Goal: Task Accomplishment & Management: Use online tool/utility

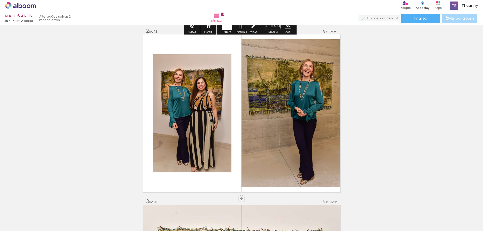
scroll to position [25, 0]
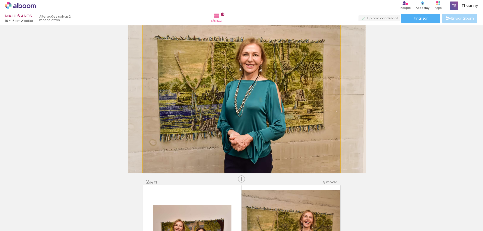
drag, startPoint x: 189, startPoint y: 98, endPoint x: 80, endPoint y: 86, distance: 110.3
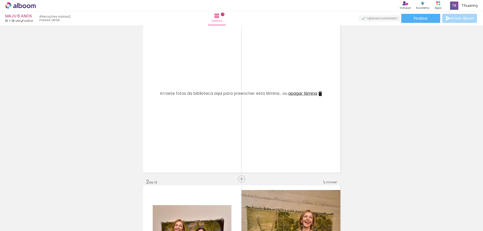
scroll to position [176, 0]
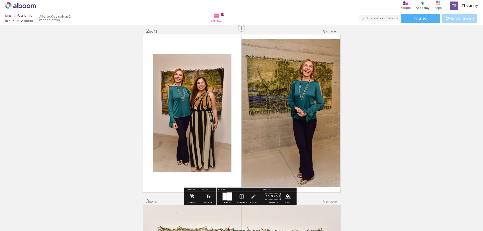
drag, startPoint x: 211, startPoint y: 115, endPoint x: 201, endPoint y: 115, distance: 9.8
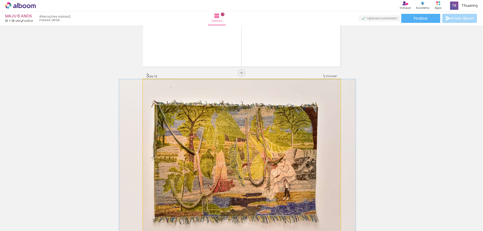
drag, startPoint x: 190, startPoint y: 125, endPoint x: 78, endPoint y: 109, distance: 114.1
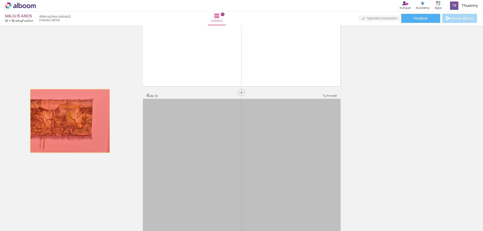
drag, startPoint x: 192, startPoint y: 150, endPoint x: 36, endPoint y: 120, distance: 158.1
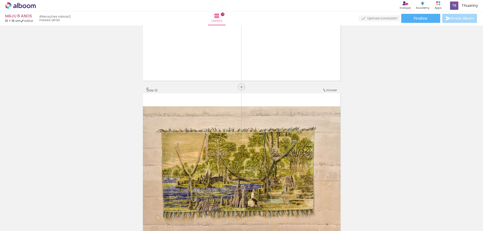
drag, startPoint x: 202, startPoint y: 146, endPoint x: 78, endPoint y: 128, distance: 124.6
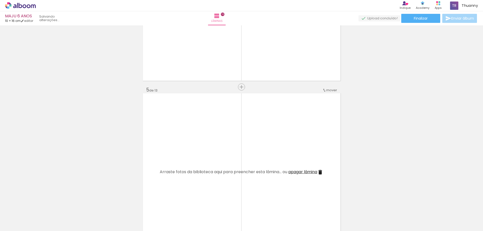
scroll to position [805, 0]
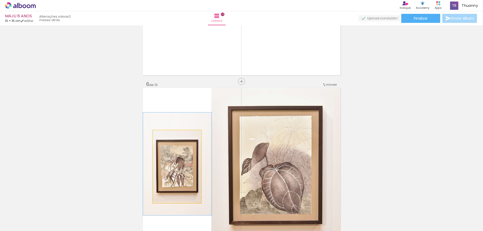
drag, startPoint x: 182, startPoint y: 138, endPoint x: 114, endPoint y: 126, distance: 68.9
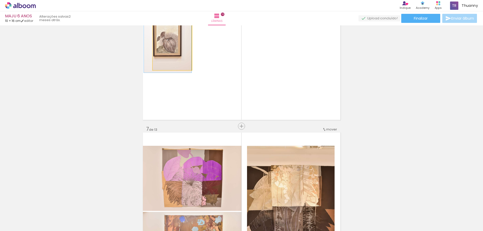
drag, startPoint x: 164, startPoint y: 55, endPoint x: 97, endPoint y: 82, distance: 72.2
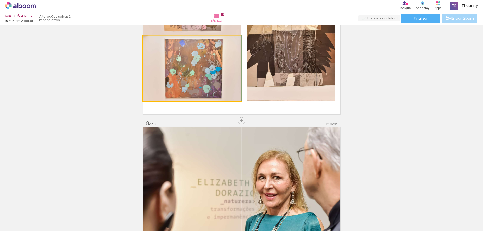
drag, startPoint x: 178, startPoint y: 70, endPoint x: 171, endPoint y: 82, distance: 14.4
click at [123, 61] on div "Inserir lâmina 1 de 13 Inserir lâmina 2 de 13 Inserir lâmina 3 de 13 Inserir lâ…" at bounding box center [241, 114] width 483 height 2389
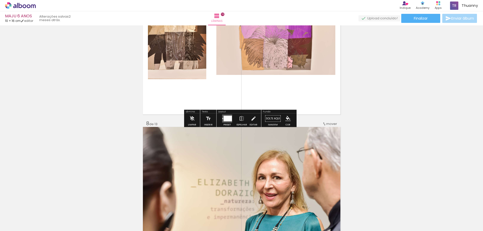
scroll to position [1057, 0]
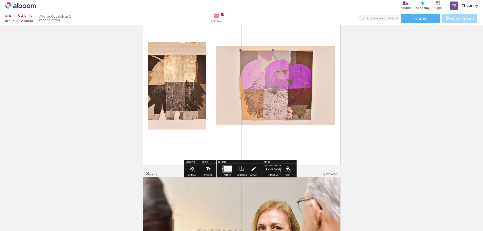
drag, startPoint x: 172, startPoint y: 86, endPoint x: 193, endPoint y: 97, distance: 23.6
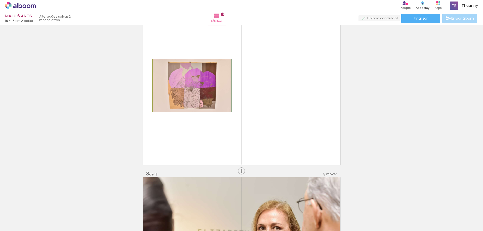
drag, startPoint x: 194, startPoint y: 97, endPoint x: 68, endPoint y: 95, distance: 125.8
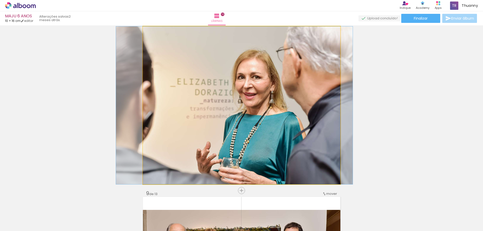
drag, startPoint x: 190, startPoint y: 124, endPoint x: 78, endPoint y: 118, distance: 112.4
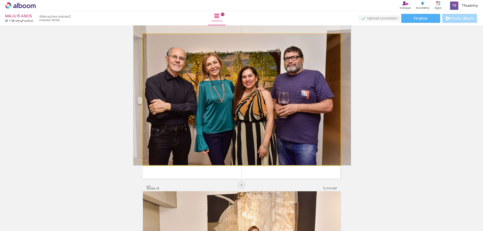
drag, startPoint x: 185, startPoint y: 122, endPoint x: 101, endPoint y: 113, distance: 83.9
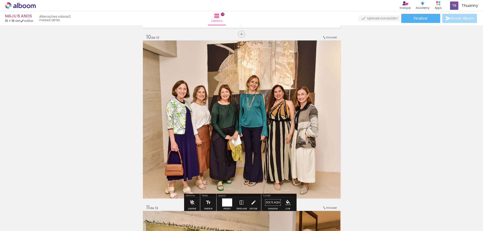
drag, startPoint x: 180, startPoint y: 123, endPoint x: 85, endPoint y: 113, distance: 95.4
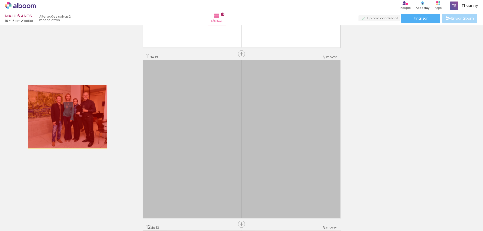
drag, startPoint x: 168, startPoint y: 127, endPoint x: 66, endPoint y: 117, distance: 102.9
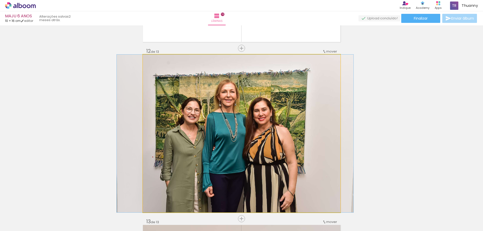
drag, startPoint x: 170, startPoint y: 129, endPoint x: 97, endPoint y: 120, distance: 73.6
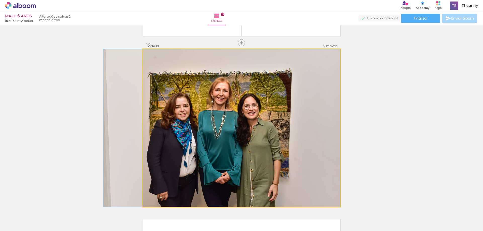
drag, startPoint x: 173, startPoint y: 133, endPoint x: 61, endPoint y: 119, distance: 112.9
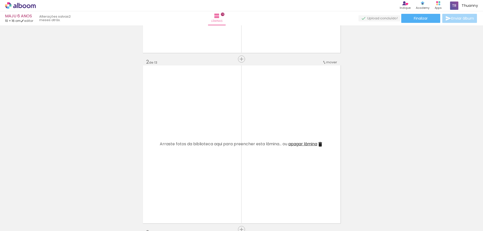
scroll to position [0, 0]
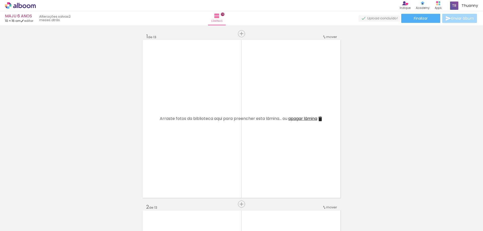
click at [40, 204] on iron-icon at bounding box center [39, 204] width 5 height 5
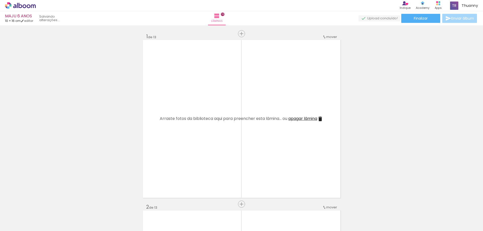
click at [40, 204] on iron-icon at bounding box center [39, 204] width 5 height 5
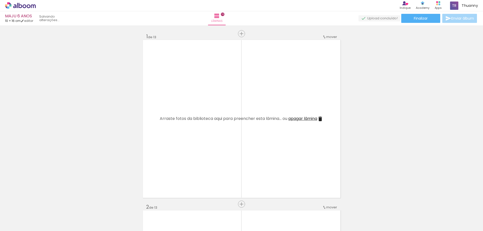
click at [40, 204] on iron-icon at bounding box center [39, 204] width 5 height 5
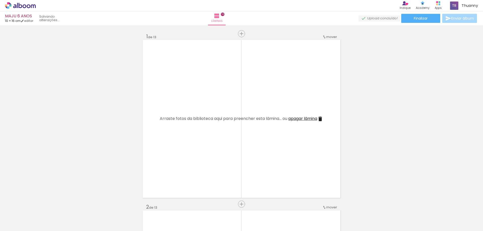
click at [40, 204] on iron-icon at bounding box center [39, 204] width 5 height 5
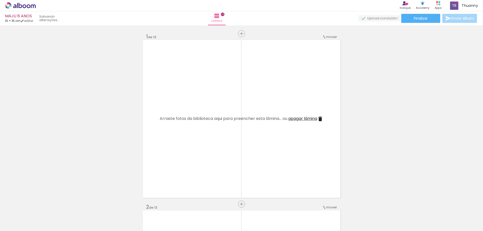
click at [40, 204] on iron-icon at bounding box center [39, 204] width 5 height 5
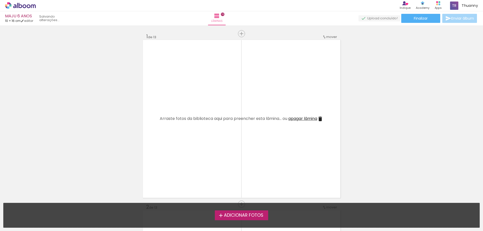
click at [40, 204] on div "Adicionar Fotos Solte suas fotos aqui..." at bounding box center [242, 215] width 476 height 24
click at [221, 217] on iron-icon at bounding box center [221, 216] width 6 height 6
click at [0, 0] on input "file" at bounding box center [0, 0] width 0 height 0
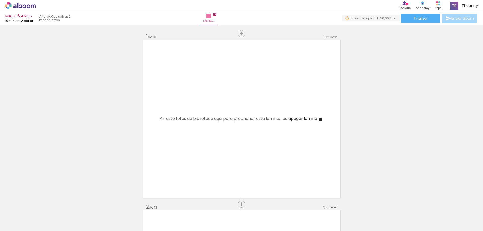
click at [33, 20] on link "editar" at bounding box center [27, 21] width 13 height 4
type input "1"
type input "16"
type input "20"
type input "0"
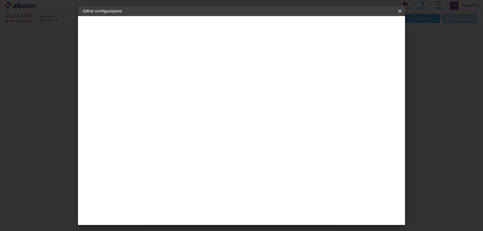
drag, startPoint x: 180, startPoint y: 147, endPoint x: 200, endPoint y: 147, distance: 19.9
click at [200, 104] on div "10 cm cm cm mm A maioria das encadernadoras sugere 5mm de sangria." at bounding box center [232, 84] width 178 height 40
type input "20"
type paper-input "20"
drag, startPoint x: 270, startPoint y: 220, endPoint x: 282, endPoint y: 219, distance: 12.6
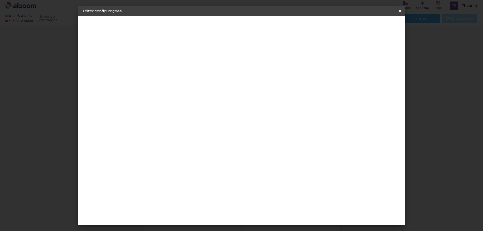
click at [282, 219] on paper-input-container "20 cm" at bounding box center [272, 222] width 23 height 13
type input "16"
type paper-input "16"
click at [0, 0] on slot "Mostrar sangria" at bounding box center [0, 0] width 0 height 0
type paper-checkbox "on"
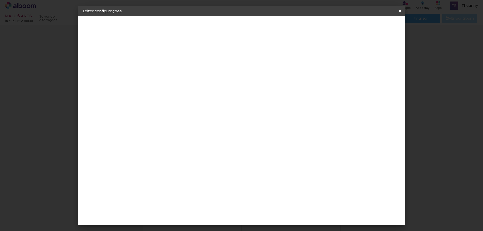
click at [259, 26] on span "Salvar configurações" at bounding box center [247, 28] width 26 height 7
click at [259, 27] on span "Salvar configurações" at bounding box center [247, 28] width 26 height 7
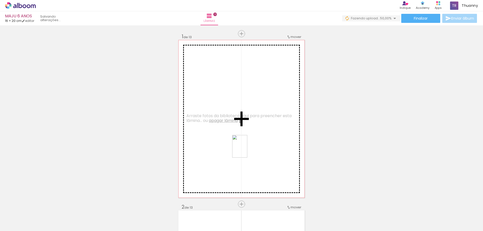
drag, startPoint x: 138, startPoint y: 213, endPoint x: 247, endPoint y: 150, distance: 125.9
click at [247, 150] on quentale-workspace at bounding box center [241, 115] width 483 height 231
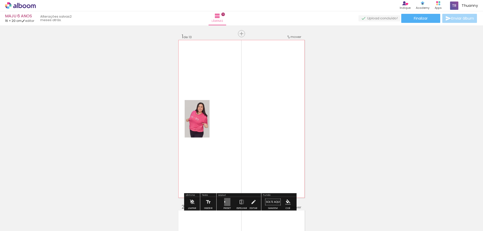
scroll to position [25, 0]
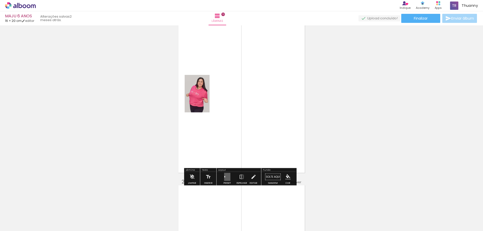
click at [228, 179] on quentale-layouter at bounding box center [227, 177] width 6 height 8
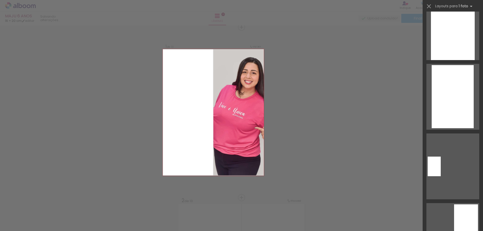
scroll to position [730, 0]
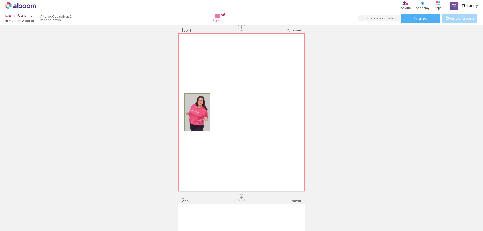
drag, startPoint x: 196, startPoint y: 122, endPoint x: 124, endPoint y: 124, distance: 71.7
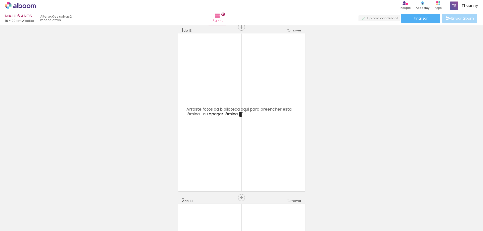
scroll to position [32, 0]
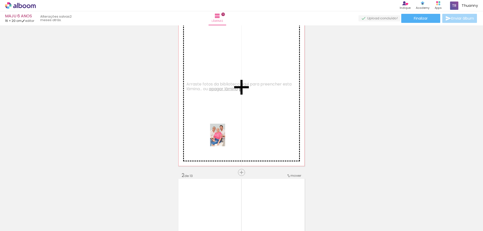
drag, startPoint x: 277, startPoint y: 215, endPoint x: 228, endPoint y: 140, distance: 90.0
click at [225, 139] on quentale-workspace at bounding box center [241, 115] width 483 height 231
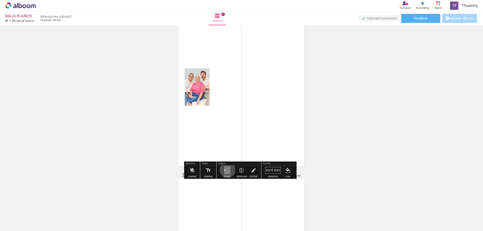
click at [226, 170] on quentale-layouter at bounding box center [227, 171] width 6 height 8
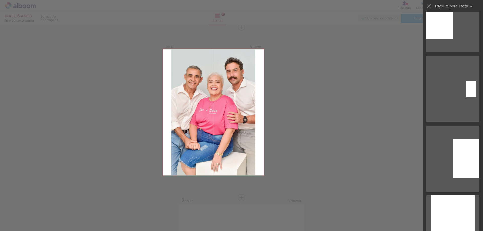
scroll to position [528, 0]
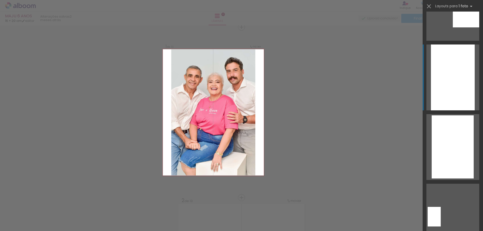
click at [446, 83] on div at bounding box center [453, 78] width 44 height 66
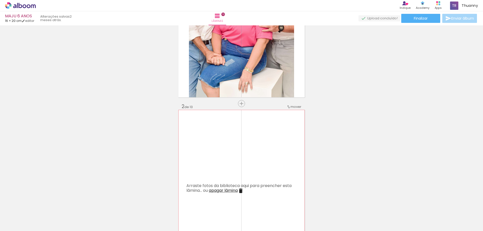
scroll to position [226, 0]
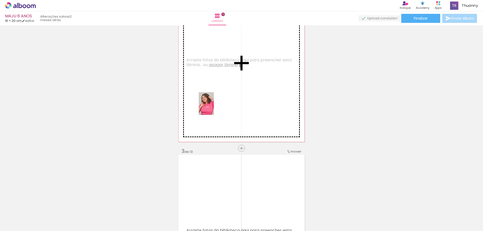
drag, startPoint x: 165, startPoint y: 216, endPoint x: 214, endPoint y: 107, distance: 119.3
click at [214, 107] on quentale-workspace at bounding box center [241, 115] width 483 height 231
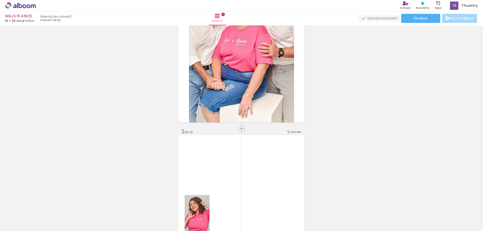
scroll to position [151, 0]
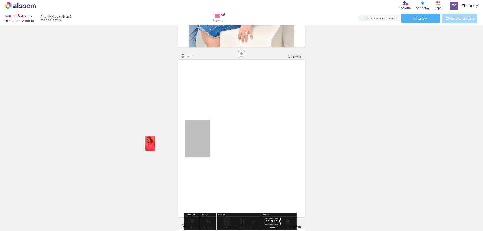
drag, startPoint x: 200, startPoint y: 140, endPoint x: 148, endPoint y: 143, distance: 52.4
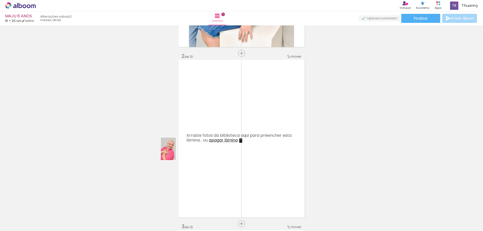
drag, startPoint x: 56, startPoint y: 215, endPoint x: 176, endPoint y: 153, distance: 134.8
click at [176, 153] on quentale-workspace at bounding box center [241, 115] width 483 height 231
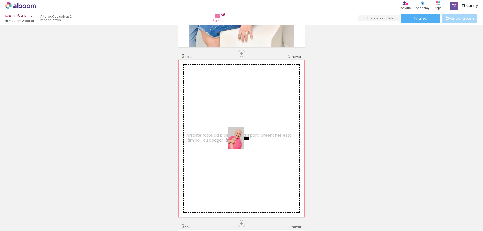
drag, startPoint x: 56, startPoint y: 213, endPoint x: 247, endPoint y: 142, distance: 204.1
click at [244, 141] on quentale-workspace at bounding box center [241, 115] width 483 height 231
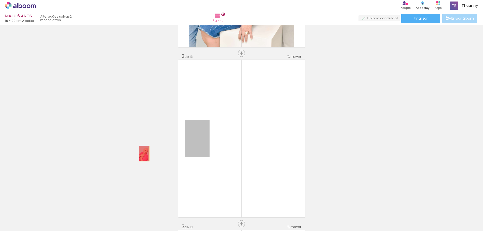
drag, startPoint x: 196, startPoint y: 150, endPoint x: 132, endPoint y: 155, distance: 63.8
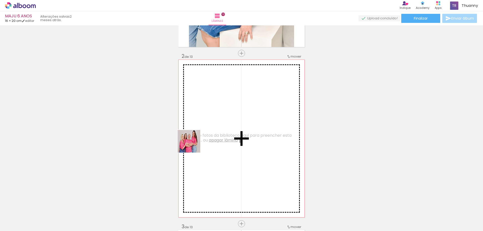
drag, startPoint x: 292, startPoint y: 206, endPoint x: 192, endPoint y: 144, distance: 117.3
click at [192, 144] on quentale-workspace at bounding box center [241, 115] width 483 height 231
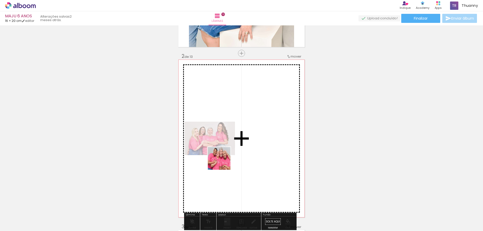
drag, startPoint x: 103, startPoint y: 215, endPoint x: 222, endPoint y: 163, distance: 130.2
click at [223, 162] on quentale-workspace at bounding box center [241, 115] width 483 height 231
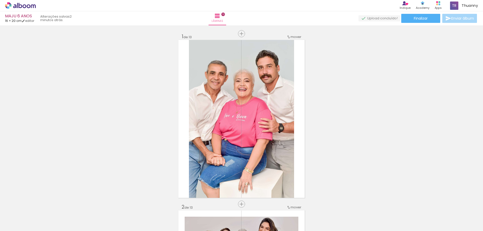
scroll to position [1988, 0]
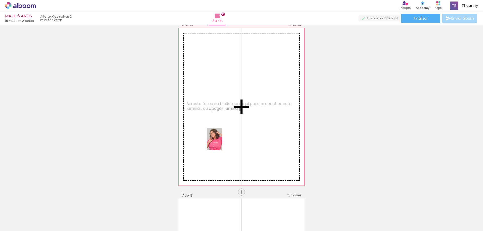
drag, startPoint x: 169, startPoint y: 210, endPoint x: 222, endPoint y: 143, distance: 85.4
click at [222, 143] on quentale-workspace at bounding box center [241, 115] width 483 height 231
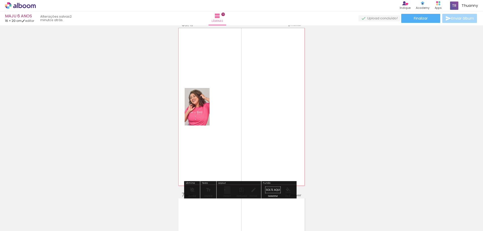
drag, startPoint x: 199, startPoint y: 100, endPoint x: 195, endPoint y: 108, distance: 8.2
click at [227, 189] on quentale-layouter at bounding box center [227, 190] width 6 height 8
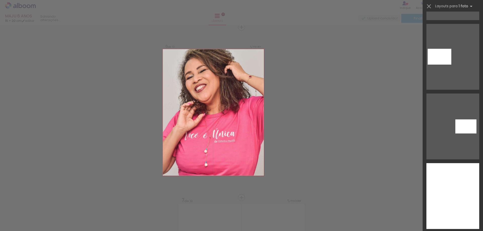
scroll to position [3070, 0]
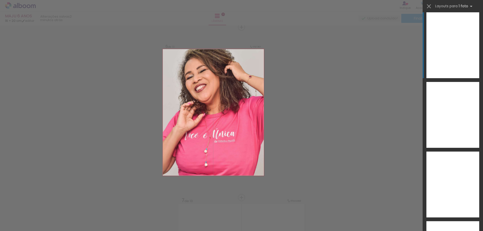
click at [435, 52] on div at bounding box center [453, 45] width 53 height 66
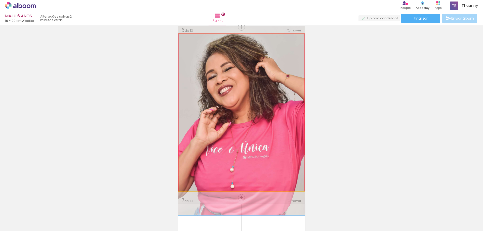
drag, startPoint x: 199, startPoint y: 131, endPoint x: 200, endPoint y: 139, distance: 8.6
click at [250, 144] on quentale-photo at bounding box center [241, 112] width 126 height 158
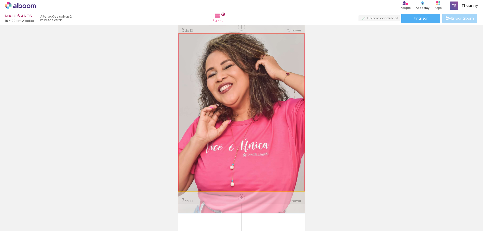
drag, startPoint x: 283, startPoint y: 112, endPoint x: 280, endPoint y: 119, distance: 6.8
click at [254, 127] on quentale-photo at bounding box center [241, 112] width 126 height 158
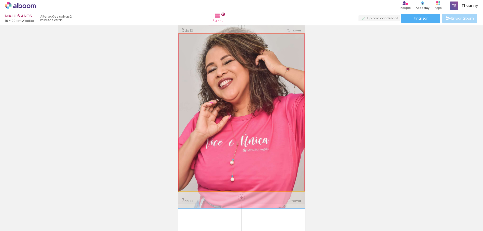
drag, startPoint x: 257, startPoint y: 126, endPoint x: 259, endPoint y: 121, distance: 5.5
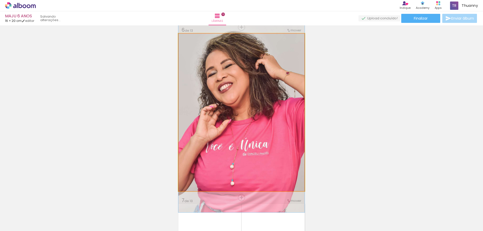
drag, startPoint x: 273, startPoint y: 117, endPoint x: 273, endPoint y: 121, distance: 4.0
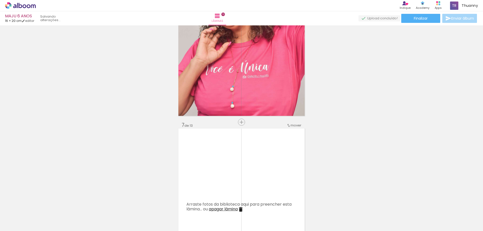
scroll to position [985, 0]
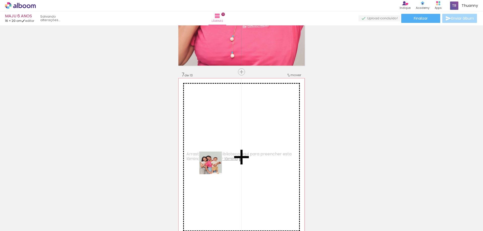
drag, startPoint x: 194, startPoint y: 217, endPoint x: 225, endPoint y: 148, distance: 75.1
click at [225, 147] on quentale-workspace at bounding box center [241, 115] width 483 height 231
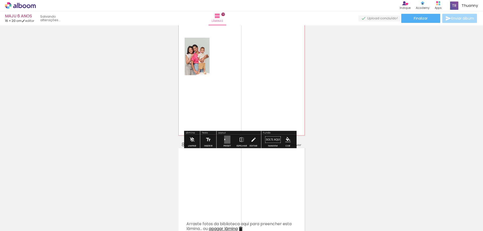
scroll to position [1061, 0]
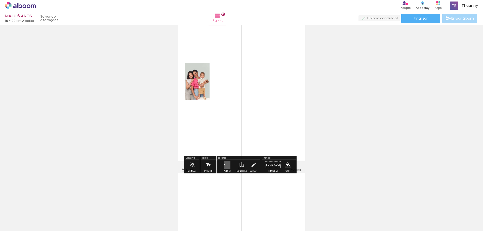
click at [229, 164] on div at bounding box center [227, 165] width 14 height 10
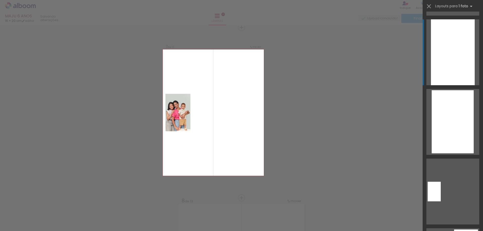
scroll to position [478, 0]
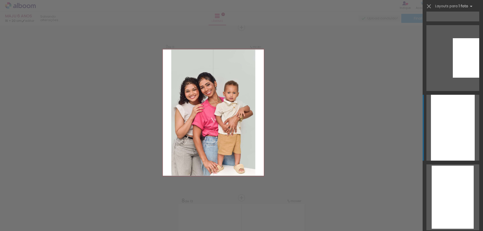
click at [446, 132] on div at bounding box center [453, 128] width 44 height 66
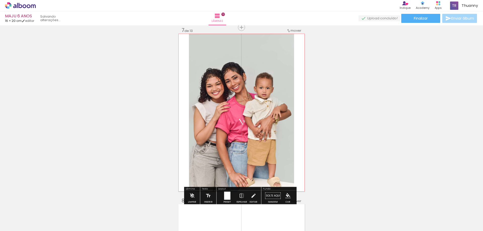
scroll to position [1156, 0]
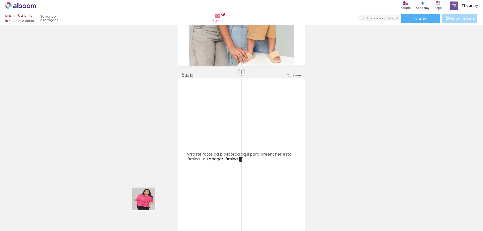
drag, startPoint x: 140, startPoint y: 213, endPoint x: 208, endPoint y: 155, distance: 89.2
click at [208, 155] on quentale-workspace at bounding box center [241, 115] width 483 height 231
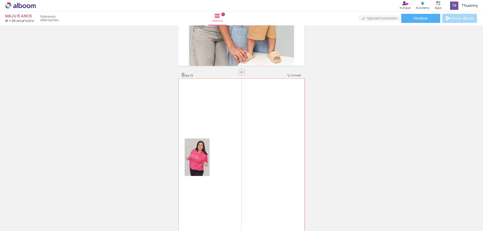
scroll to position [1206, 0]
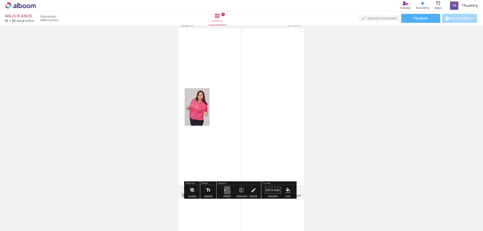
click at [228, 189] on quentale-layouter at bounding box center [227, 190] width 6 height 8
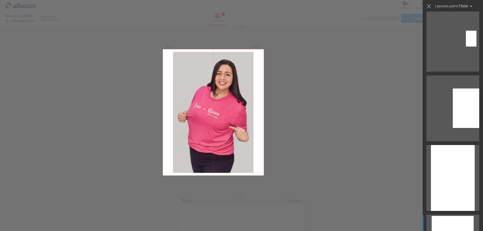
scroll to position [503, 0]
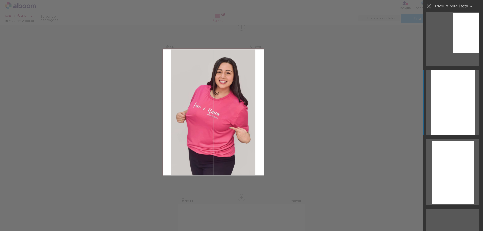
click at [443, 116] on div at bounding box center [453, 103] width 44 height 66
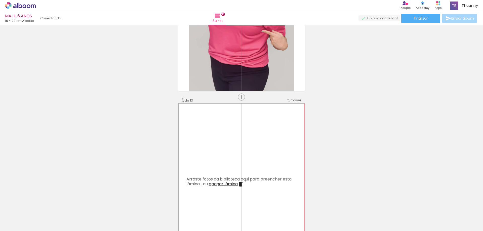
scroll to position [1377, 0]
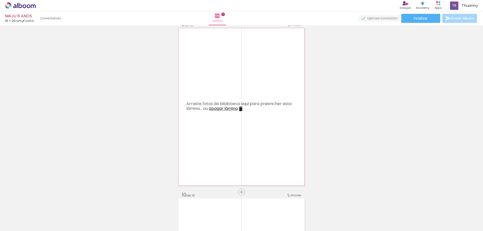
click at [241, 108] on iron-icon at bounding box center [241, 109] width 6 height 6
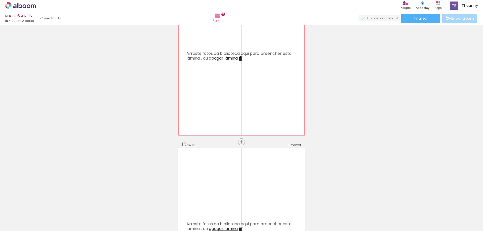
scroll to position [1503, 0]
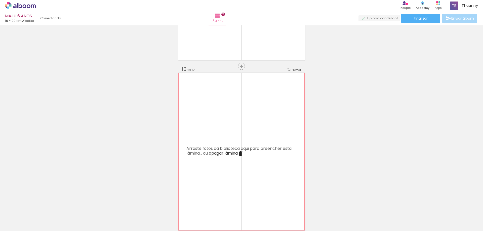
click at [242, 154] on iron-icon at bounding box center [241, 154] width 6 height 6
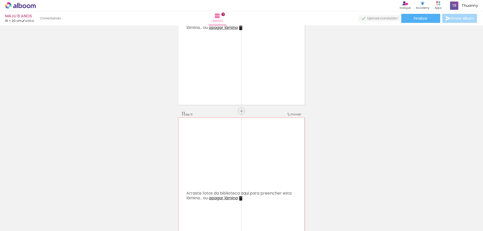
scroll to position [1704, 0]
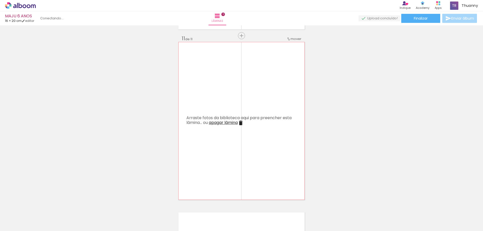
click at [243, 122] on iron-icon at bounding box center [241, 123] width 6 height 6
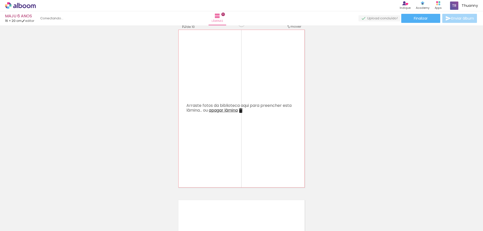
click at [241, 111] on iron-icon at bounding box center [241, 111] width 6 height 6
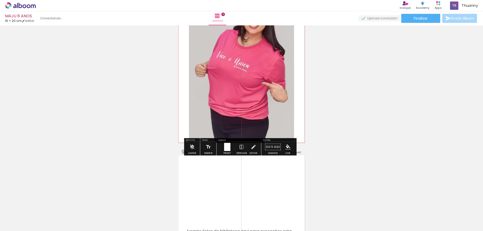
scroll to position [1375, 0]
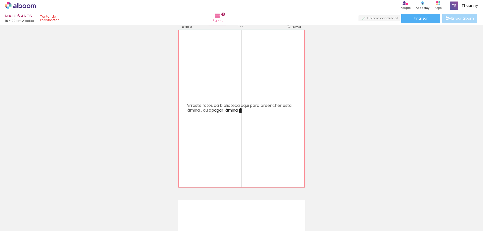
click at [241, 111] on iron-icon at bounding box center [241, 111] width 6 height 6
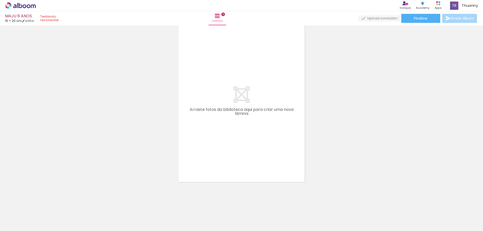
scroll to position [1205, 0]
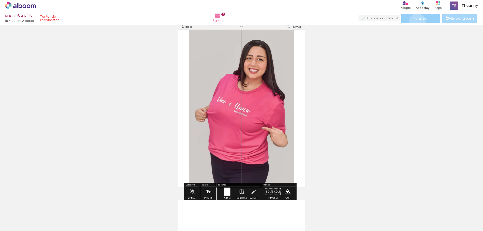
click at [415, 22] on paper-button "Finalizar" at bounding box center [420, 18] width 39 height 9
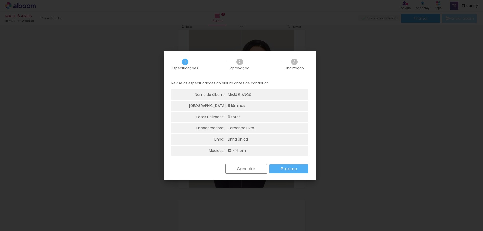
click at [280, 168] on paper-button "Próximo" at bounding box center [289, 169] width 39 height 9
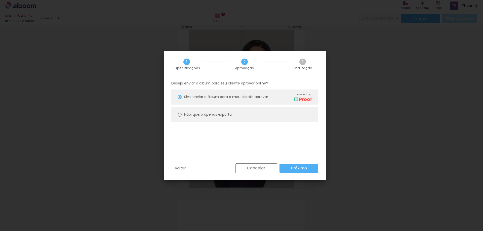
click at [0, 0] on slot "Não, quero apenas exportar" at bounding box center [0, 0] width 0 height 0
type paper-radio-button "on"
click at [0, 0] on slot "Próximo" at bounding box center [0, 0] width 0 height 0
type input "Alta, 300 DPI"
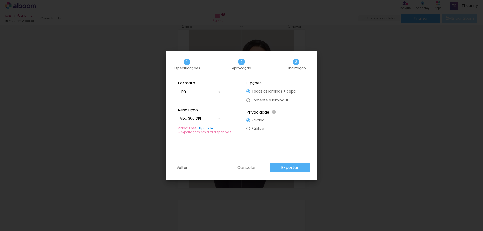
click at [0, 0] on slot "Exportar" at bounding box center [0, 0] width 0 height 0
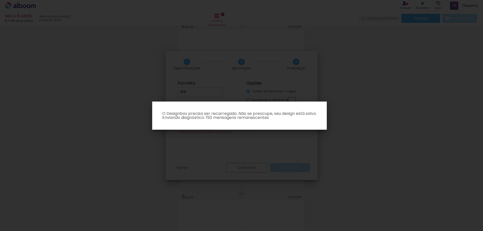
type input "JPG"
click at [212, 115] on p "O Designbox precisa ser recarregado. Não se preocupe, seu design está salvo. En…" at bounding box center [239, 116] width 167 height 8
click at [238, 116] on p "O Designbox precisa ser recarregado. Não se preocupe, seu design está salvo. En…" at bounding box center [239, 116] width 167 height 8
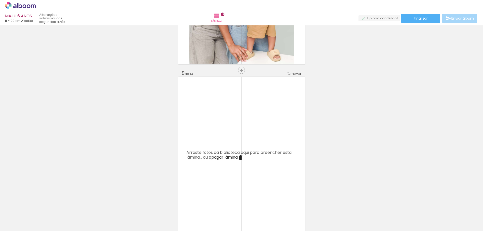
scroll to position [1208, 0]
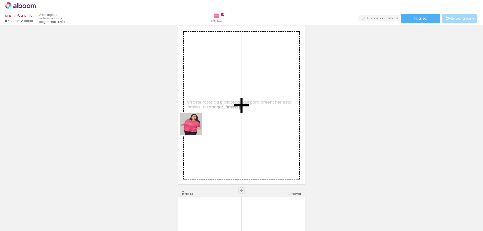
drag, startPoint x: 156, startPoint y: 181, endPoint x: 216, endPoint y: 117, distance: 87.2
click at [204, 117] on quentale-workspace at bounding box center [241, 115] width 483 height 231
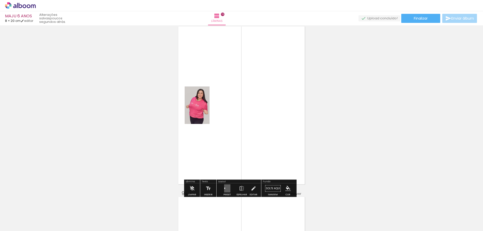
click at [226, 186] on quentale-layouter at bounding box center [227, 189] width 6 height 8
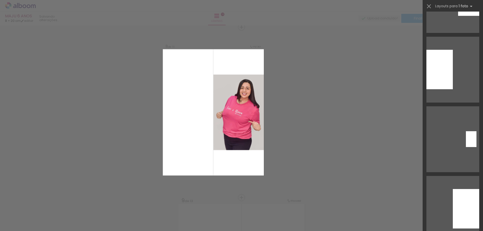
scroll to position [478, 0]
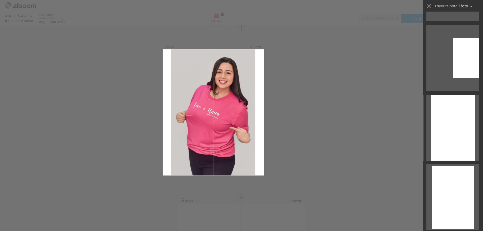
click at [442, 147] on div at bounding box center [453, 128] width 44 height 66
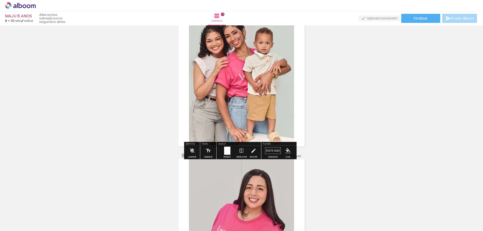
scroll to position [1025, 0]
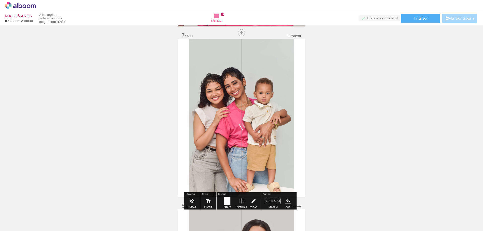
drag, startPoint x: 252, startPoint y: 103, endPoint x: 138, endPoint y: 104, distance: 114.2
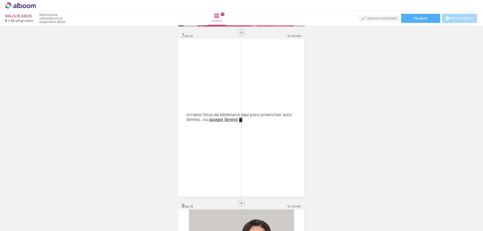
click at [241, 119] on iron-icon at bounding box center [241, 120] width 6 height 6
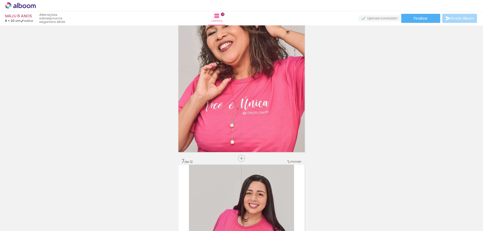
scroll to position [874, 0]
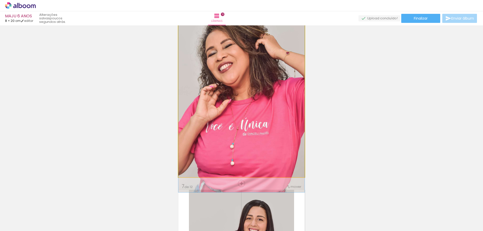
drag, startPoint x: 233, startPoint y: 107, endPoint x: 160, endPoint y: 109, distance: 72.5
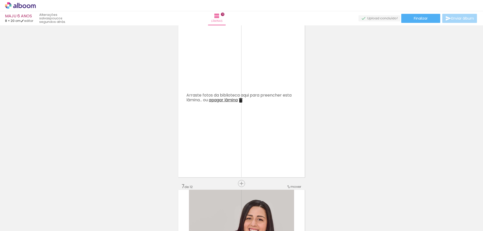
click at [240, 98] on iron-icon at bounding box center [241, 100] width 6 height 6
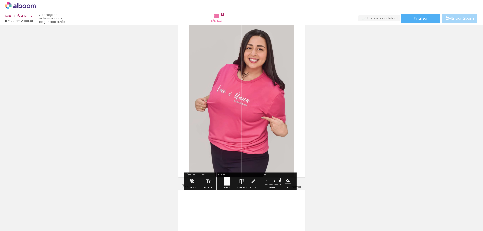
scroll to position [723, 0]
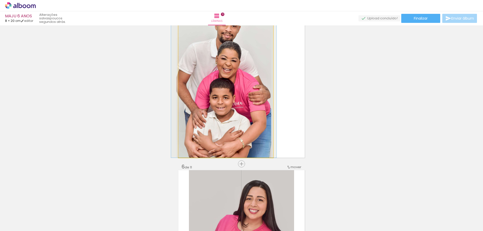
drag, startPoint x: 235, startPoint y: 100, endPoint x: 140, endPoint y: 102, distance: 95.1
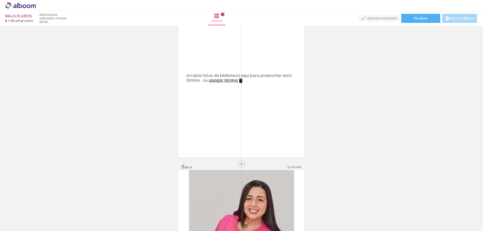
click at [244, 79] on iron-icon at bounding box center [241, 81] width 6 height 6
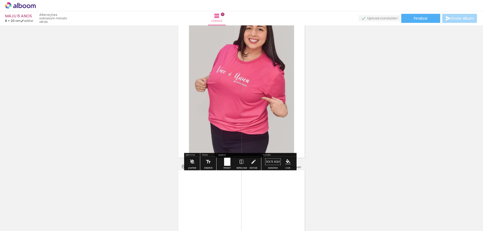
scroll to position [572, 0]
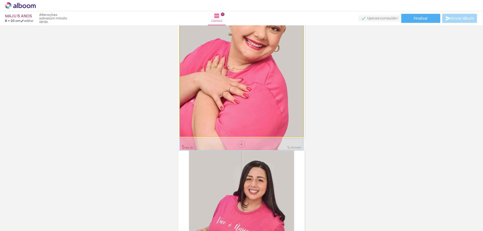
drag, startPoint x: 231, startPoint y: 85, endPoint x: 174, endPoint y: 86, distance: 56.4
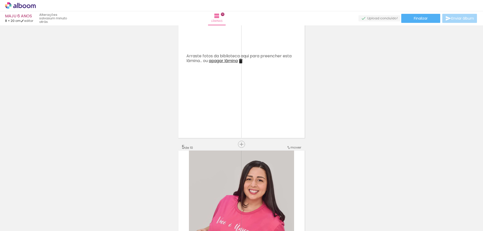
click at [241, 61] on iron-icon at bounding box center [241, 61] width 6 height 6
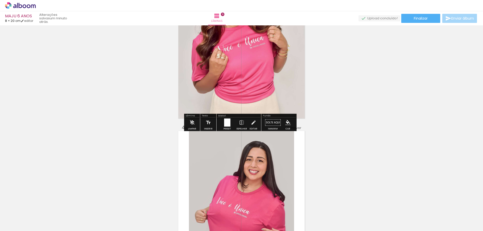
scroll to position [345, 0]
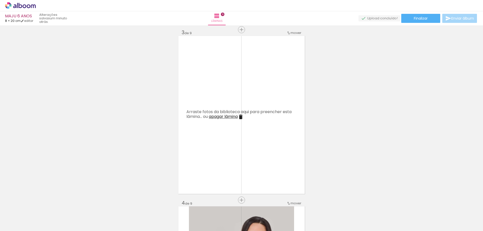
click at [240, 116] on iron-icon at bounding box center [241, 117] width 6 height 6
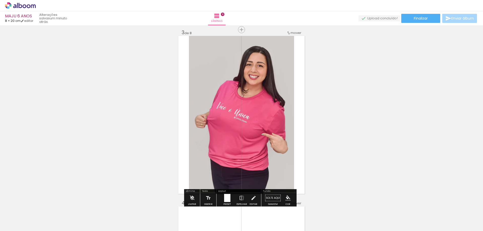
scroll to position [194, 0]
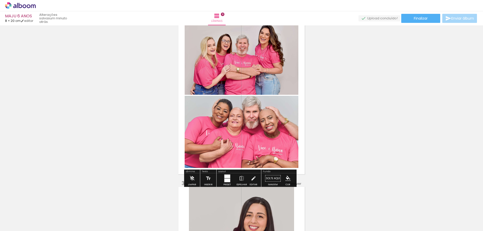
drag, startPoint x: 220, startPoint y: 125, endPoint x: 162, endPoint y: 90, distance: 67.4
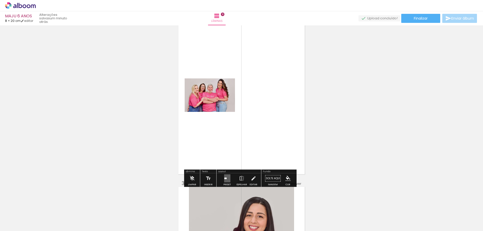
drag, startPoint x: 154, startPoint y: 88, endPoint x: 143, endPoint y: 89, distance: 10.9
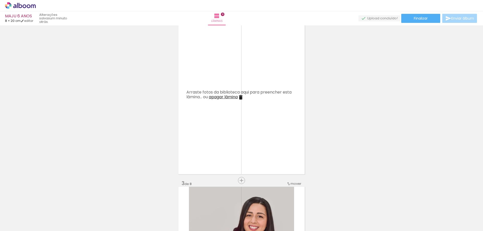
click at [240, 96] on iron-icon at bounding box center [241, 97] width 6 height 6
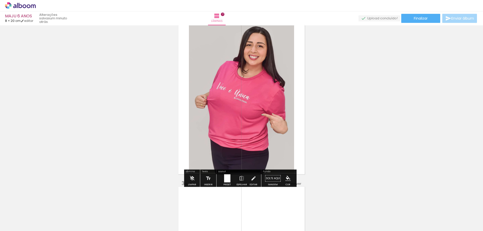
scroll to position [68, 0]
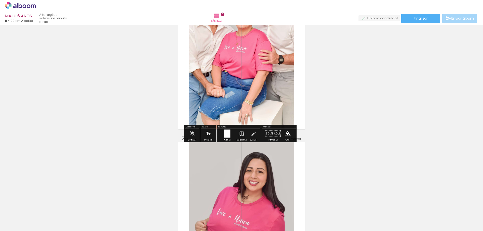
drag, startPoint x: 227, startPoint y: 92, endPoint x: 123, endPoint y: 89, distance: 104.0
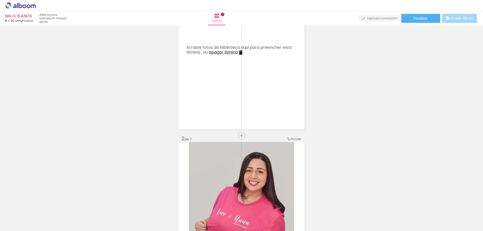
click at [240, 53] on iron-icon at bounding box center [241, 53] width 6 height 6
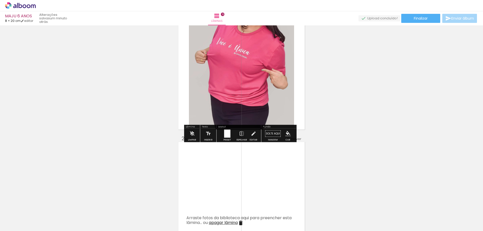
scroll to position [0, 0]
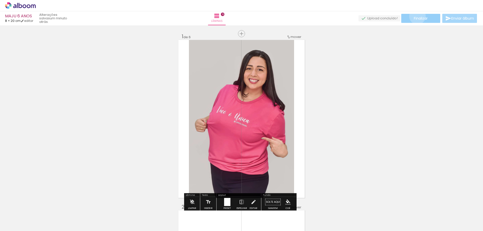
click at [416, 17] on span "Finalizar" at bounding box center [421, 19] width 14 height 4
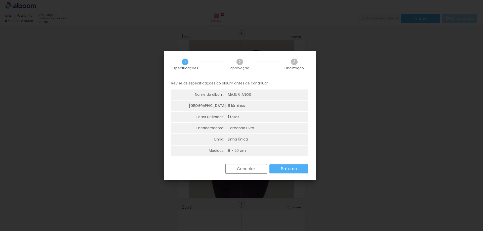
click at [277, 168] on paper-button "Próximo" at bounding box center [289, 169] width 39 height 9
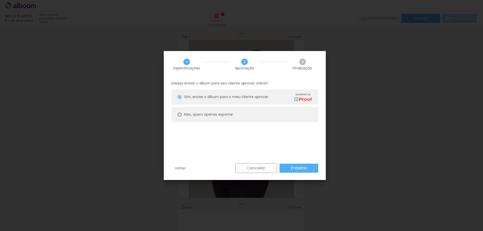
click at [0, 0] on slot "Não, quero apenas exportar" at bounding box center [0, 0] width 0 height 0
type paper-radio-button "on"
click at [0, 0] on slot "Próximo" at bounding box center [0, 0] width 0 height 0
type input "Alta, 300 DPI"
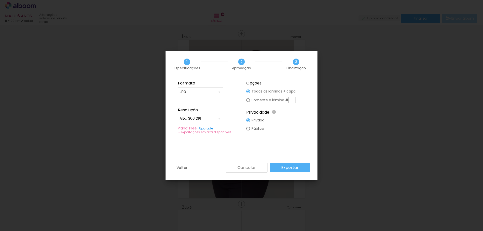
click at [0, 0] on slot "Exportar" at bounding box center [0, 0] width 0 height 0
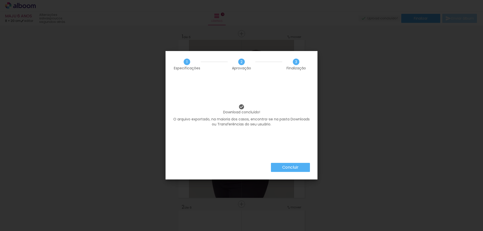
click at [281, 167] on paper-button "Concluir" at bounding box center [290, 167] width 39 height 9
